Goal: Information Seeking & Learning: Learn about a topic

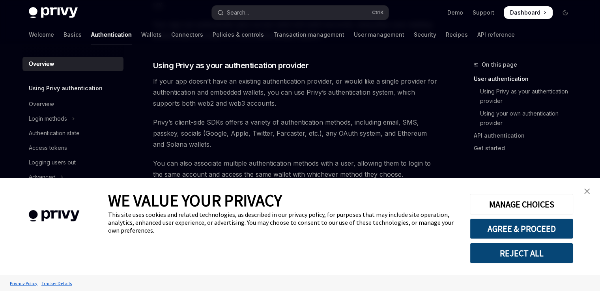
scroll to position [260, 0]
click at [589, 191] on link "close banner" at bounding box center [587, 191] width 16 height 16
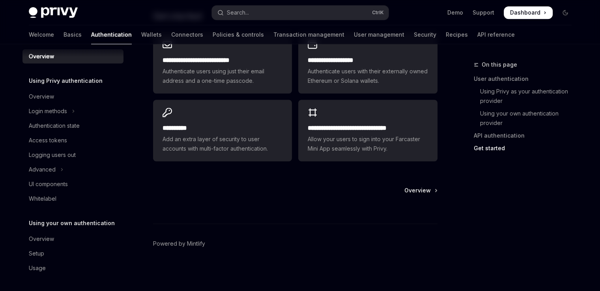
scroll to position [0, 0]
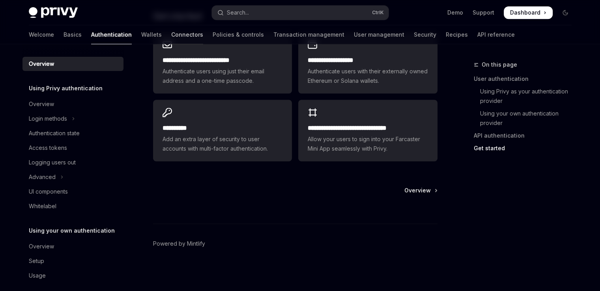
click at [171, 38] on link "Connectors" at bounding box center [187, 34] width 32 height 19
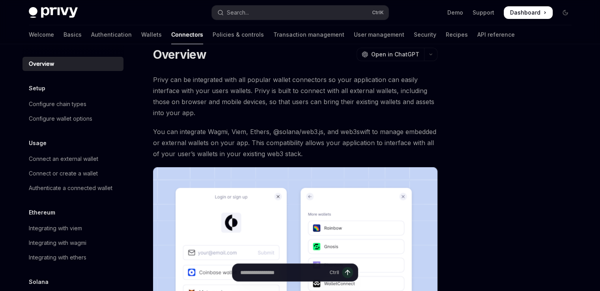
scroll to position [13, 0]
click at [477, 35] on link "API reference" at bounding box center [495, 34] width 37 height 19
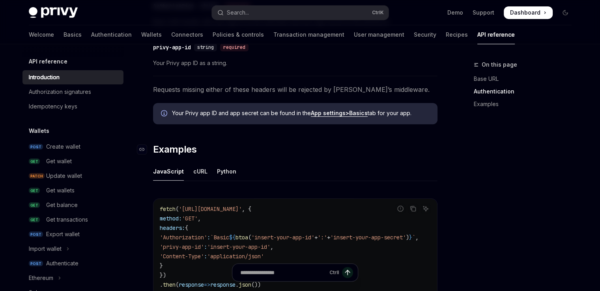
scroll to position [277, 0]
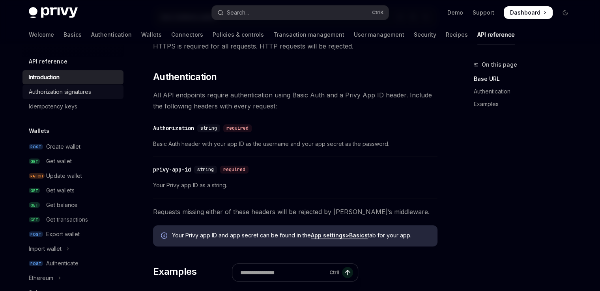
click at [83, 89] on div "Authorization signatures" at bounding box center [60, 91] width 62 height 9
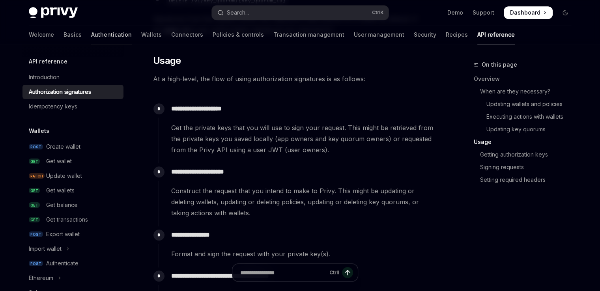
click at [91, 33] on link "Authentication" at bounding box center [111, 34] width 41 height 19
type textarea "*"
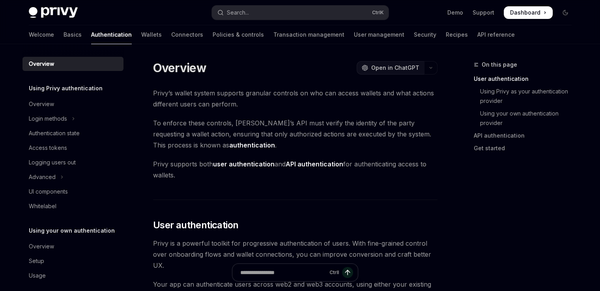
click at [397, 66] on span "Open in ChatGPT" at bounding box center [395, 68] width 48 height 8
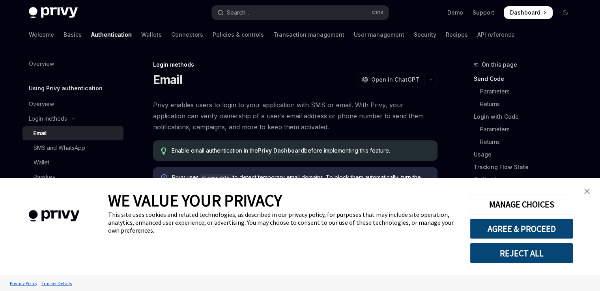
click at [591, 190] on link "close banner" at bounding box center [587, 191] width 16 height 16
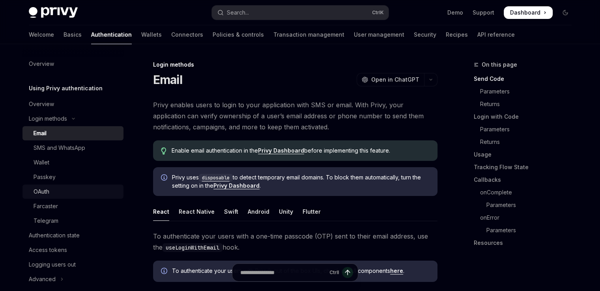
click at [42, 191] on div "OAuth" at bounding box center [42, 191] width 16 height 9
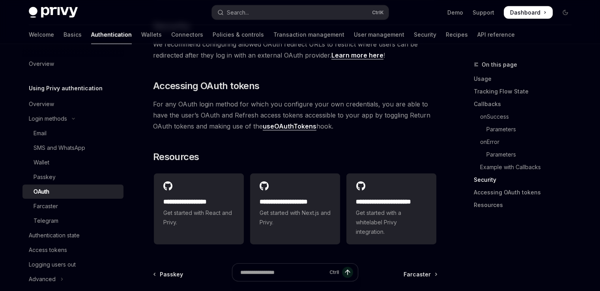
scroll to position [1717, 0]
click at [263, 122] on link "useOAuthTokens" at bounding box center [290, 126] width 54 height 8
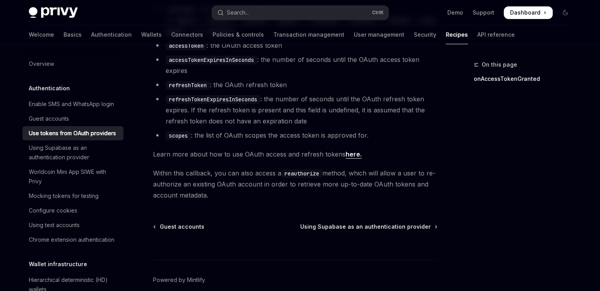
scroll to position [570, 0]
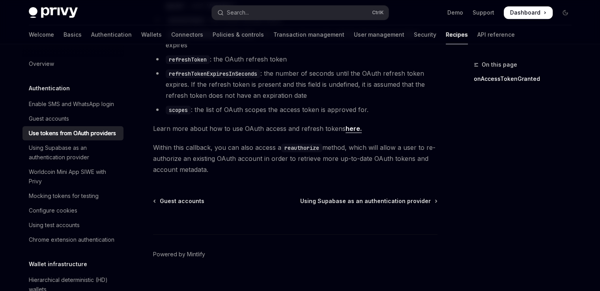
click at [352, 125] on link "here." at bounding box center [353, 129] width 16 height 8
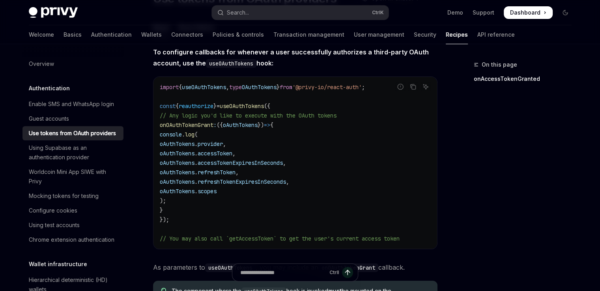
scroll to position [0, 0]
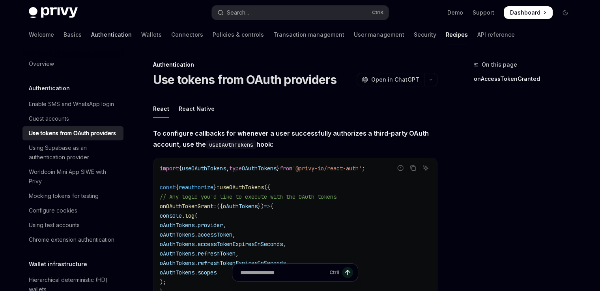
click at [91, 35] on link "Authentication" at bounding box center [111, 34] width 41 height 19
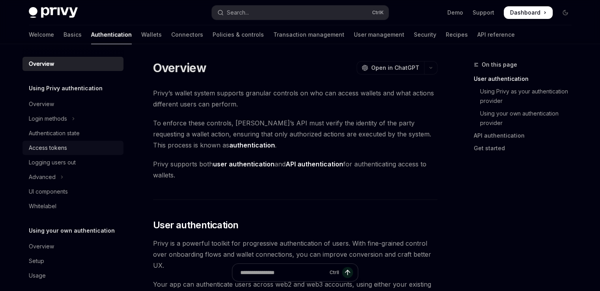
click at [54, 145] on div "Access tokens" at bounding box center [48, 147] width 38 height 9
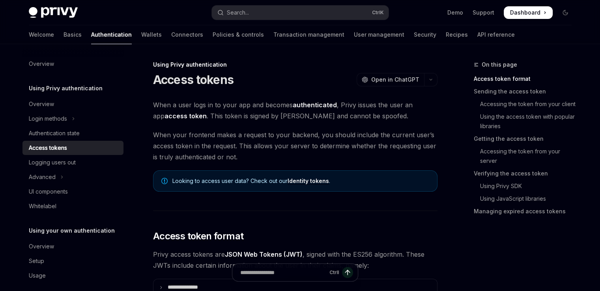
type textarea "*"
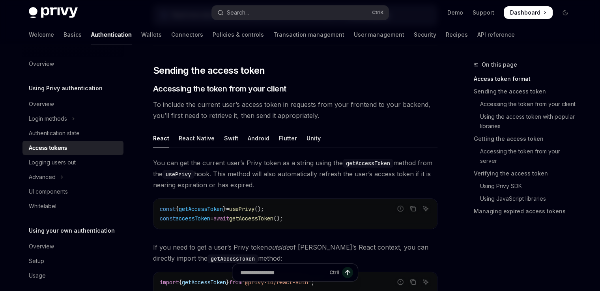
scroll to position [298, 0]
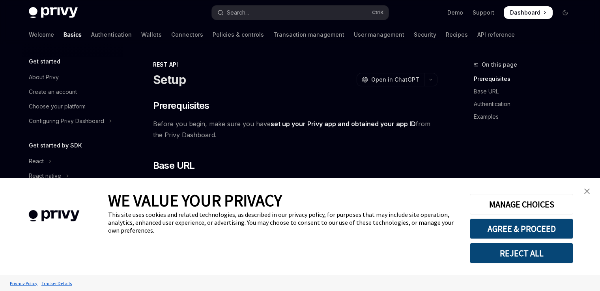
type textarea "*"
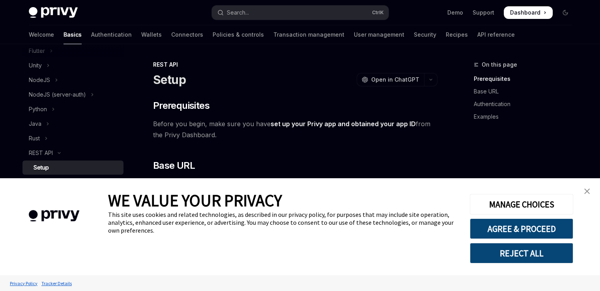
click at [590, 193] on link "close banner" at bounding box center [587, 191] width 16 height 16
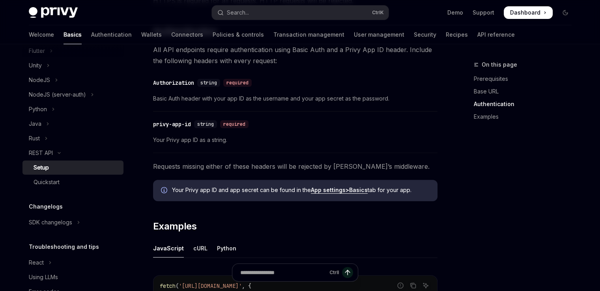
scroll to position [236, 0]
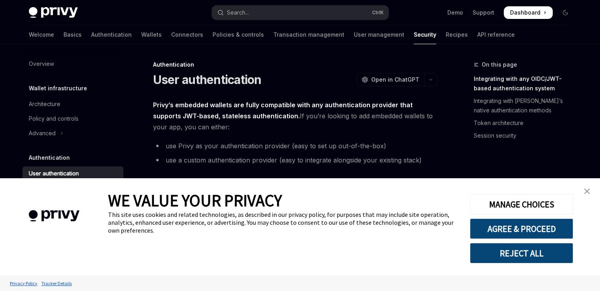
click at [590, 190] on link "close banner" at bounding box center [587, 191] width 16 height 16
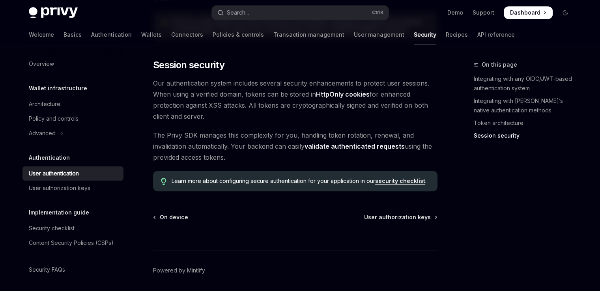
scroll to position [695, 0]
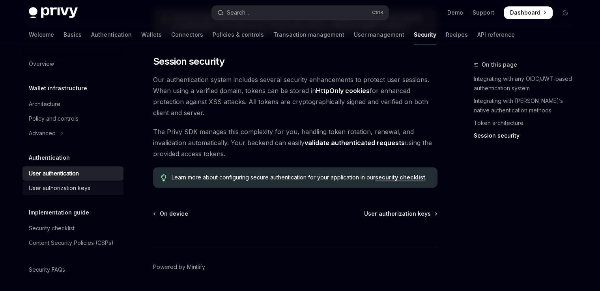
click at [74, 183] on div "User authorization keys" at bounding box center [59, 187] width 61 height 9
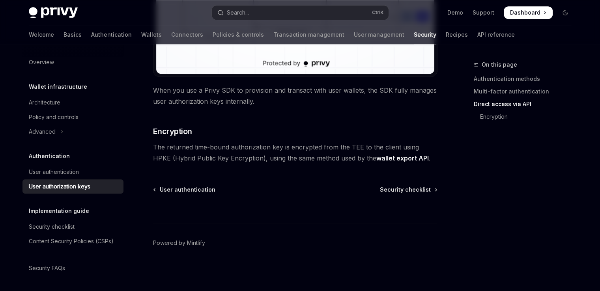
scroll to position [11, 0]
click at [54, 167] on div "User authentication" at bounding box center [54, 171] width 50 height 9
type textarea "*"
